Goal: Task Accomplishment & Management: Complete application form

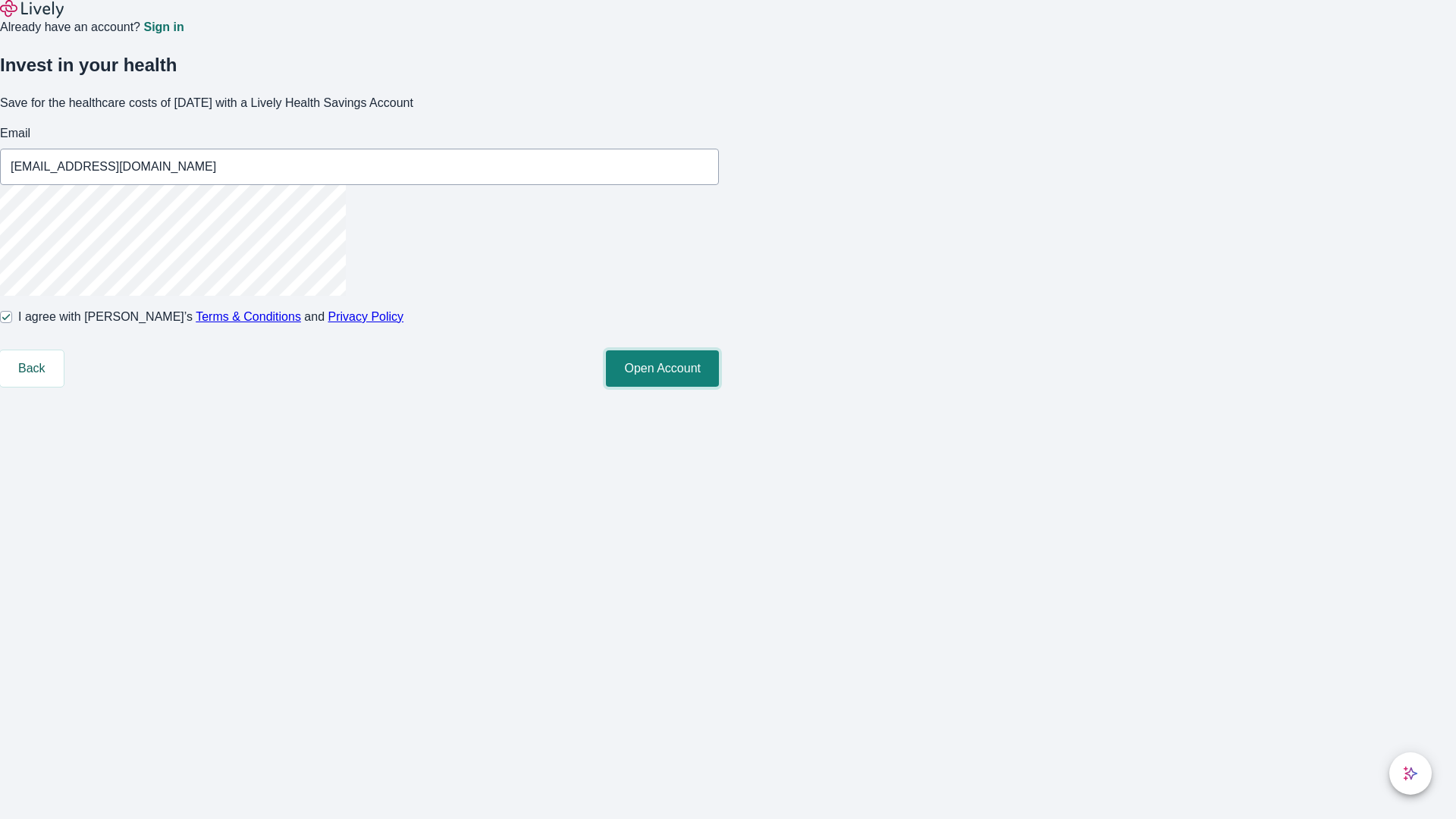
click at [719, 387] on button "Open Account" at bounding box center [662, 368] width 113 height 37
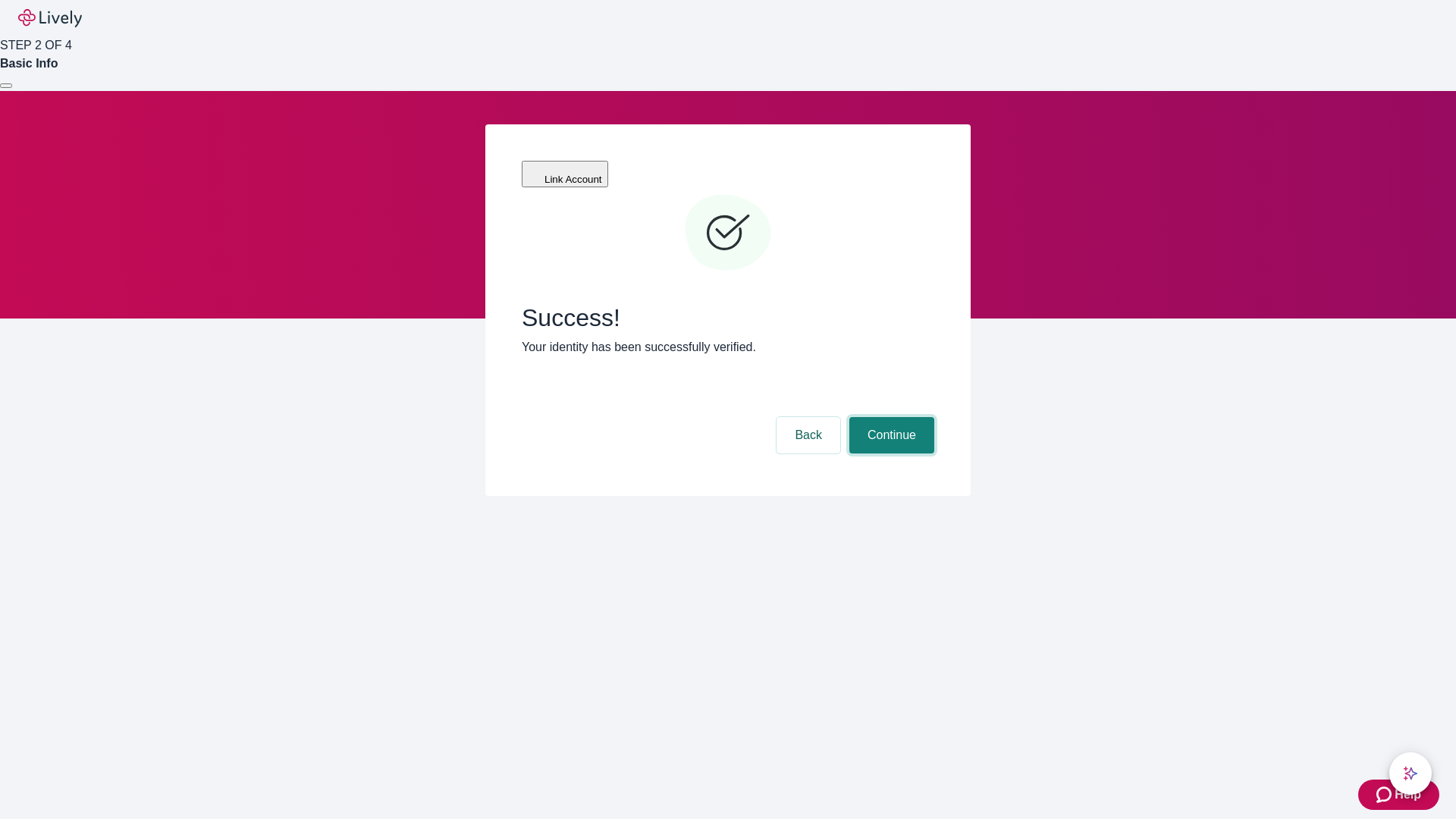
click at [890, 418] on button "Continue" at bounding box center [892, 435] width 85 height 37
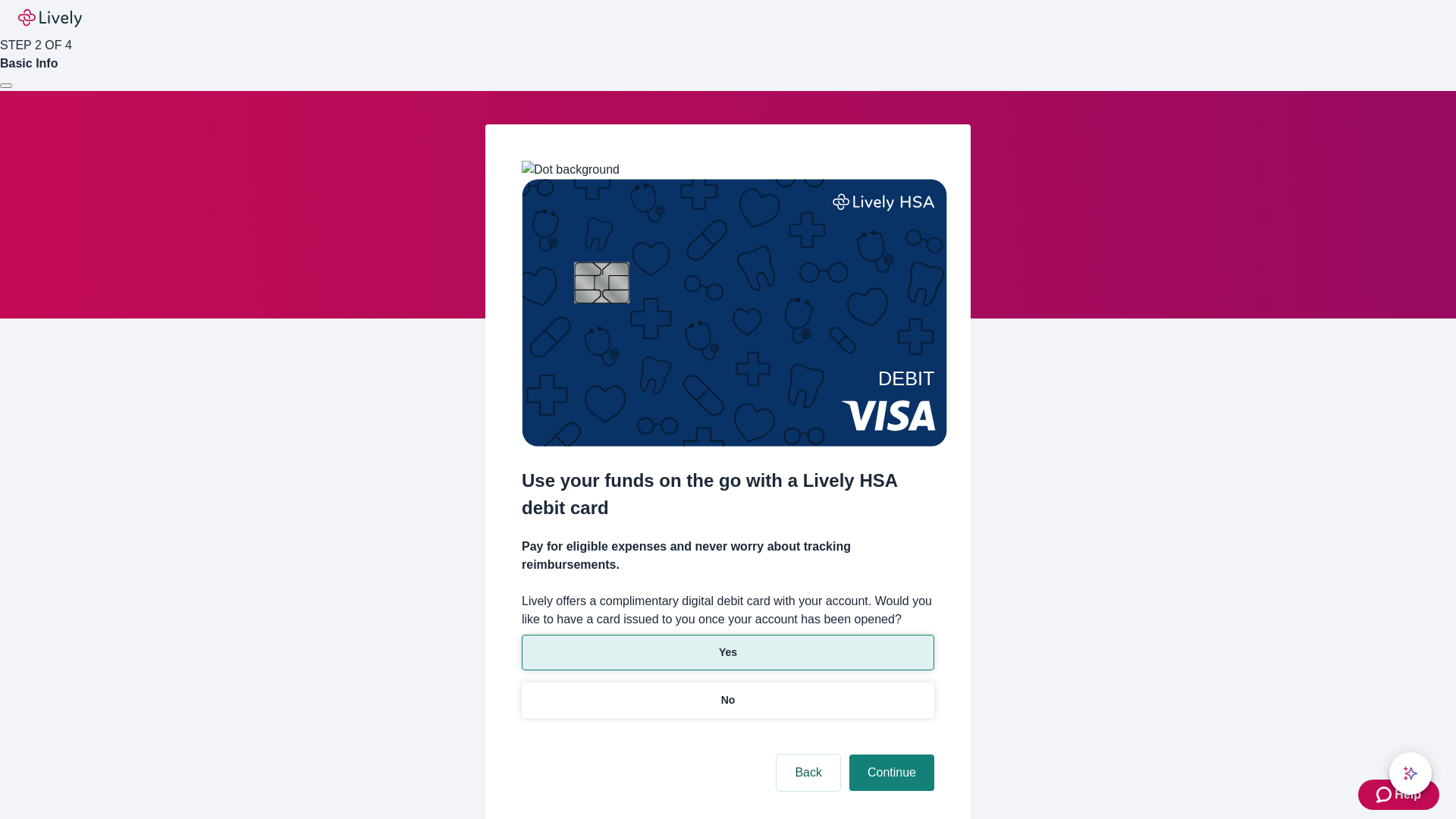
click at [728, 645] on p "Yes" at bounding box center [728, 653] width 18 height 16
click at [890, 754] on button "Continue" at bounding box center [892, 772] width 85 height 37
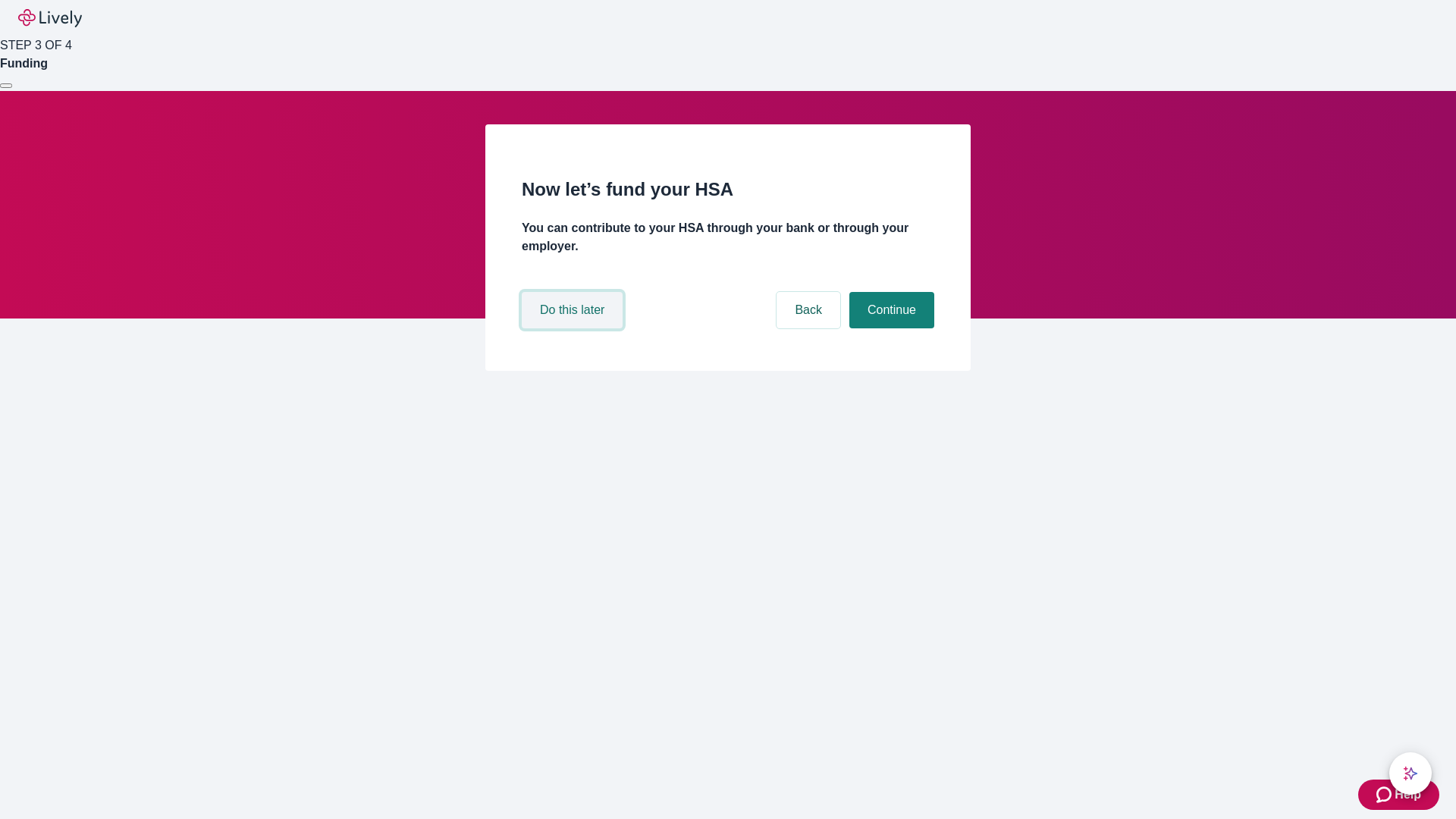
click at [574, 329] on button "Do this later" at bounding box center [572, 310] width 101 height 37
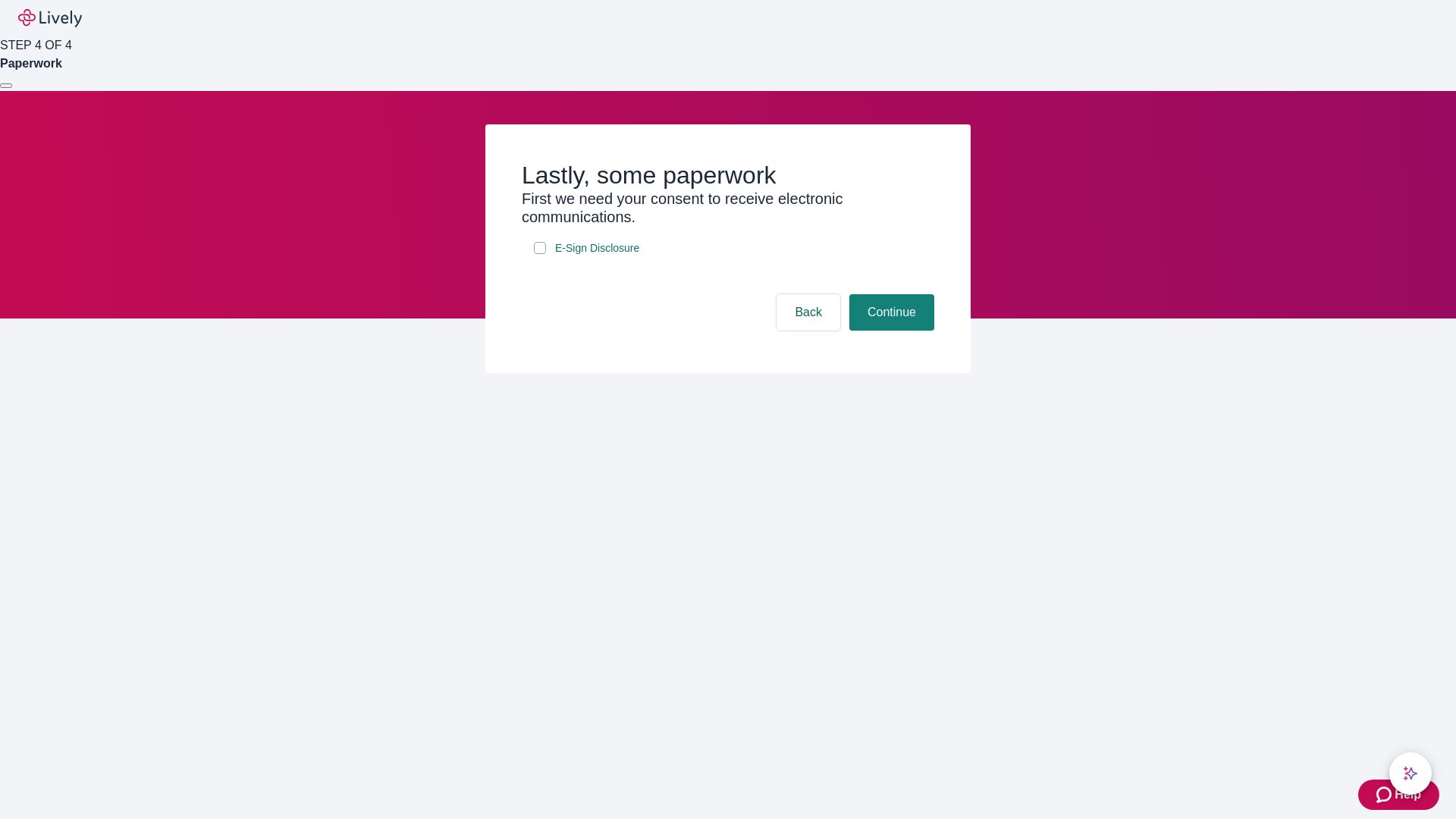
click at [540, 254] on input "E-Sign Disclosure" at bounding box center [540, 248] width 13 height 13
checkbox input "true"
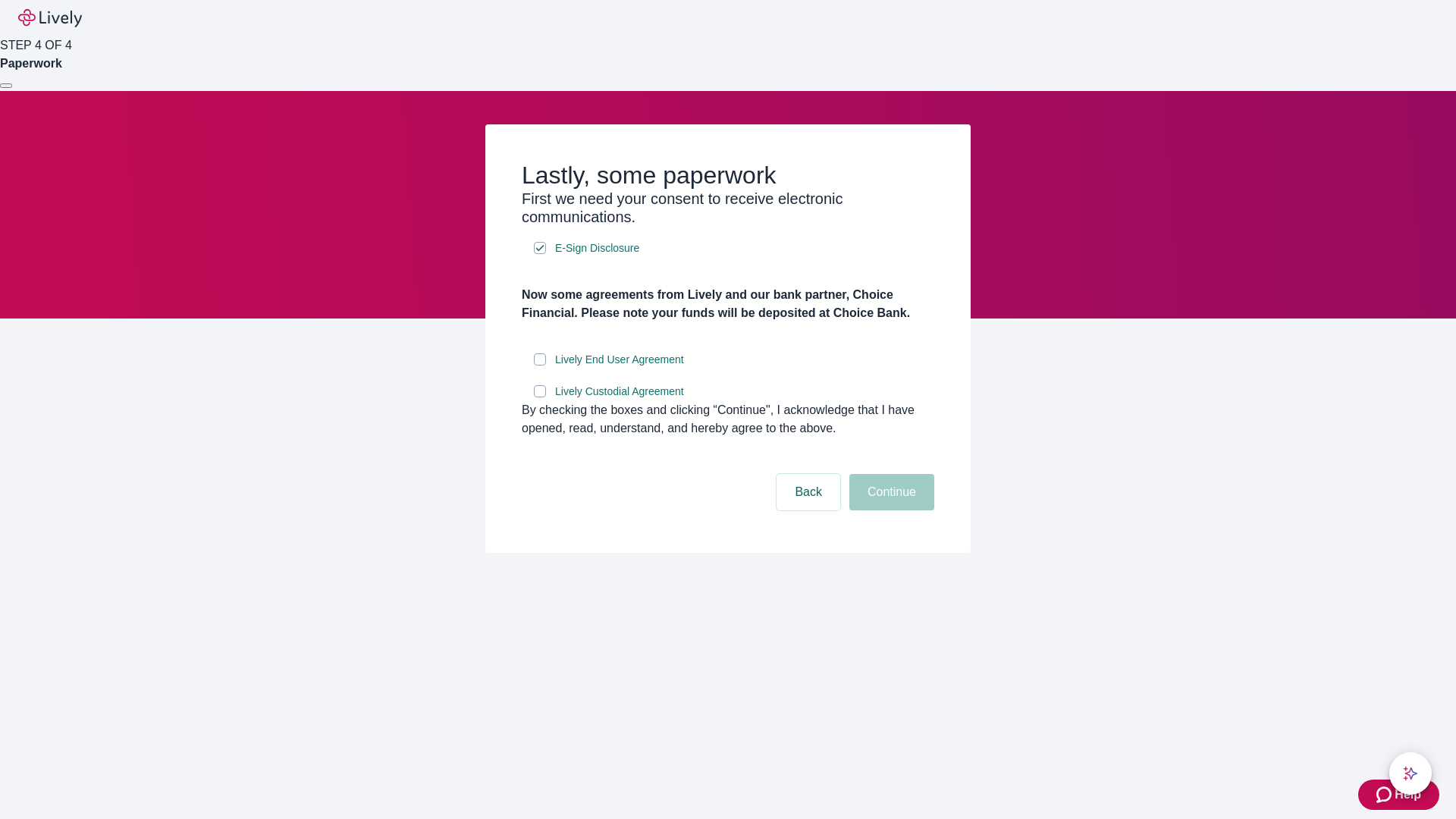
click at [540, 366] on input "Lively End User Agreement" at bounding box center [540, 360] width 13 height 13
checkbox input "true"
click at [540, 398] on input "Lively Custodial Agreement" at bounding box center [540, 392] width 13 height 13
checkbox input "true"
click at [890, 511] on button "Continue" at bounding box center [892, 492] width 85 height 37
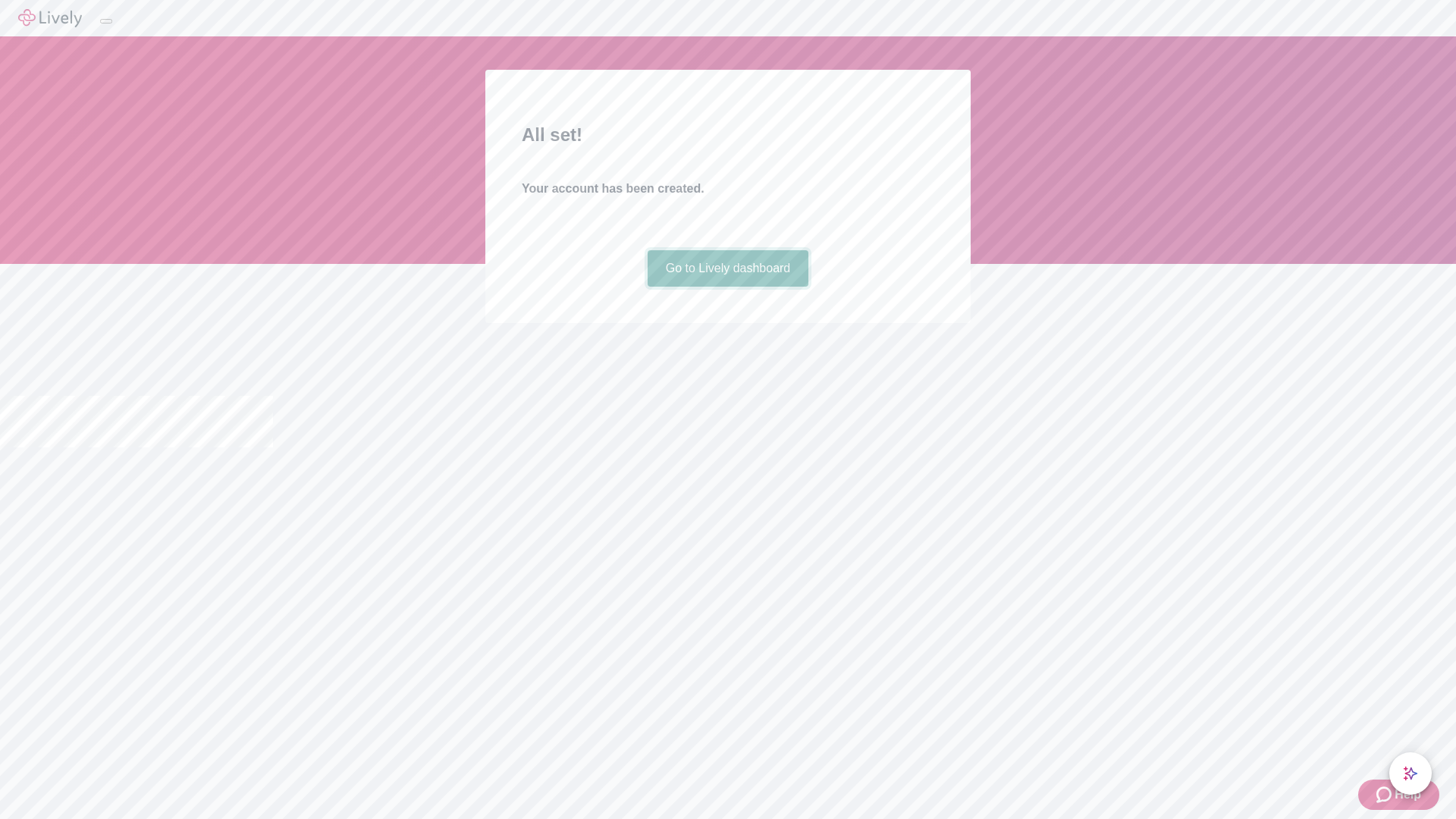
click at [728, 287] on link "Go to Lively dashboard" at bounding box center [728, 268] width 161 height 37
